Goal: Task Accomplishment & Management: Use online tool/utility

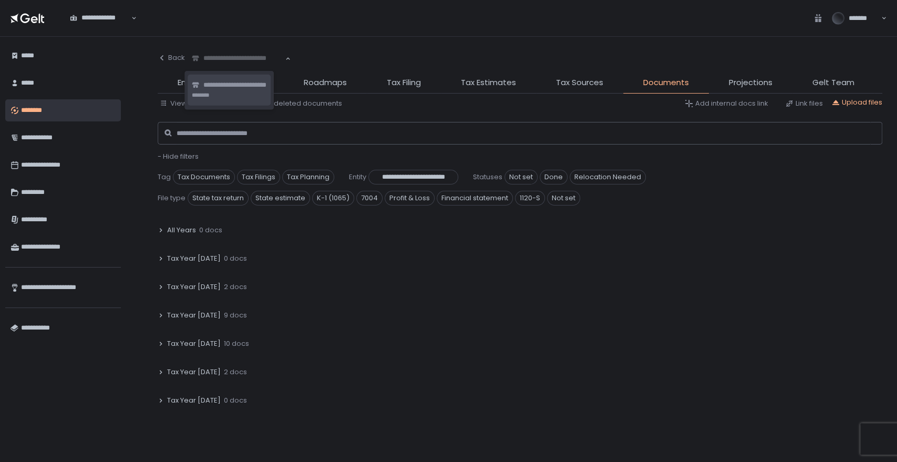
click at [240, 62] on div "**********" at bounding box center [238, 58] width 95 height 11
type input "****"
click at [235, 91] on li "**********" at bounding box center [230, 90] width 84 height 31
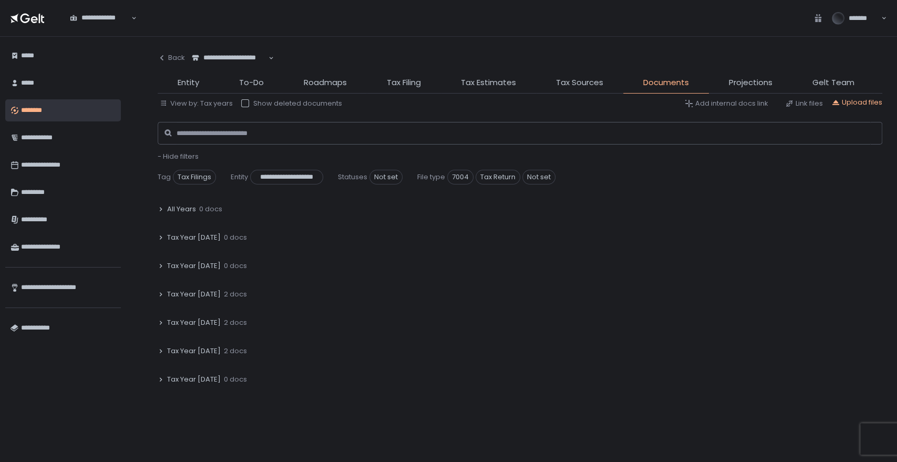
click at [224, 293] on span "2 docs" at bounding box center [235, 293] width 23 height 9
